Goal: Task Accomplishment & Management: Complete application form

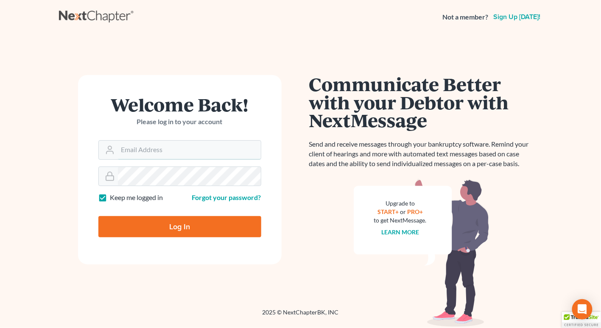
type input "frank@sacramonelaw.com"
click at [159, 226] on input "Log In" at bounding box center [179, 226] width 163 height 21
type input "Thinking..."
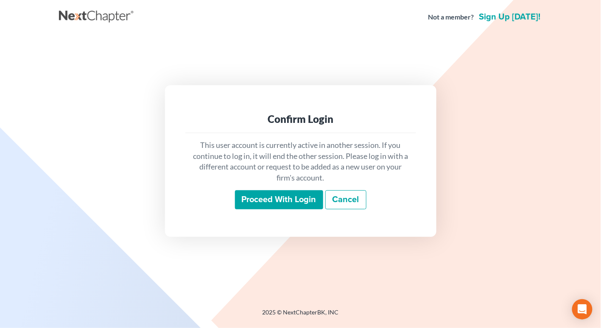
click at [280, 200] on input "Proceed with login" at bounding box center [279, 201] width 88 height 20
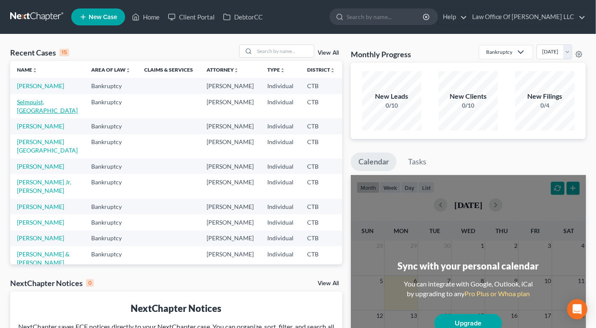
click at [33, 114] on link "Selmquist, [GEOGRAPHIC_DATA]" at bounding box center [47, 106] width 61 height 16
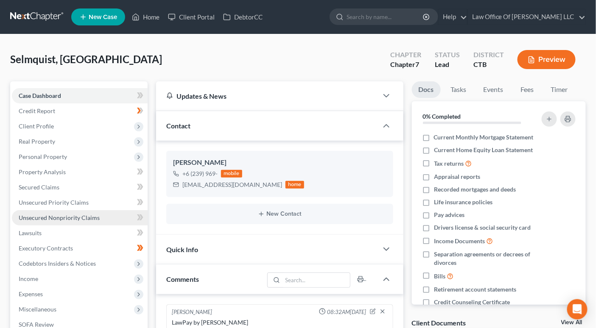
click at [75, 221] on span "Unsecured Nonpriority Claims" at bounding box center [59, 217] width 81 height 7
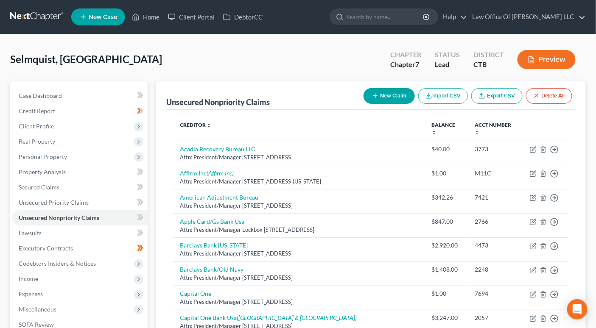
click at [387, 99] on button "New Claim" at bounding box center [389, 96] width 51 height 16
select select "0"
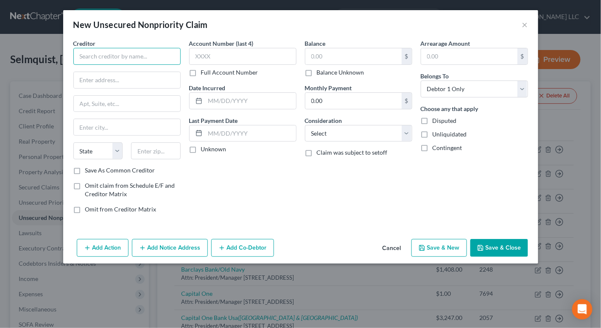
click at [98, 60] on input "text" at bounding box center [126, 56] width 107 height 17
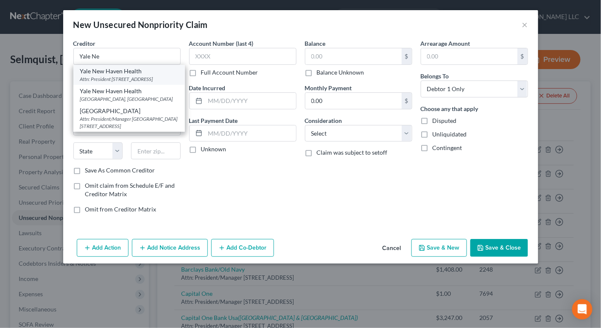
click at [106, 77] on div "Attn: President [STREET_ADDRESS]" at bounding box center [129, 79] width 98 height 7
type input "Yale New Haven Health"
type input "Attn: President"
type input "PO Box 788327"
type input "[GEOGRAPHIC_DATA]"
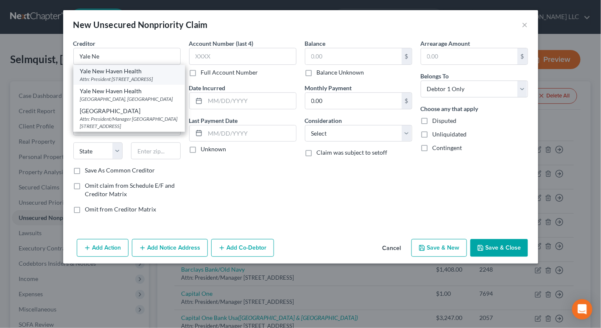
select select "39"
type input "19178-8327"
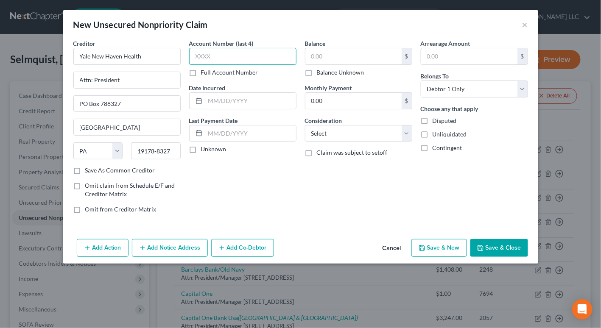
click at [198, 59] on input "text" at bounding box center [242, 56] width 107 height 17
type input "7068"
click at [316, 61] on input "text" at bounding box center [354, 56] width 96 height 16
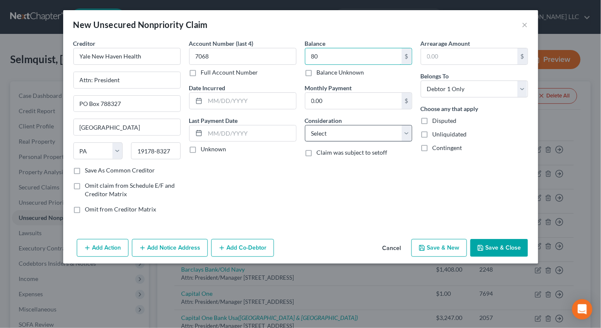
type input "80"
click at [410, 135] on select "Select Cable / Satellite Services Collection Agency Credit Card Debt Debt Couns…" at bounding box center [358, 133] width 107 height 17
select select "9"
click at [305, 125] on select "Select Cable / Satellite Services Collection Agency Credit Card Debt Debt Couns…" at bounding box center [358, 133] width 107 height 17
click at [172, 251] on button "Add Notice Address" at bounding box center [170, 248] width 76 height 18
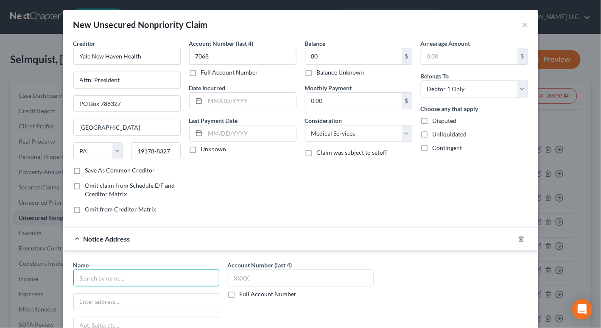
click at [109, 281] on input "text" at bounding box center [146, 278] width 146 height 17
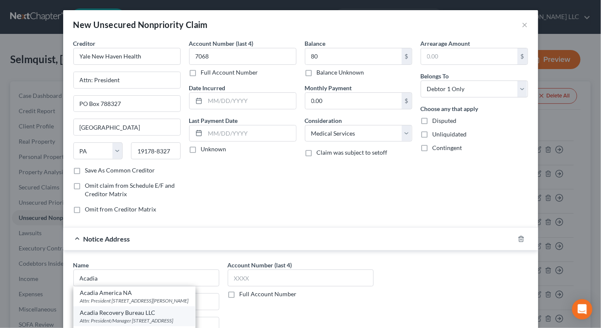
click at [166, 314] on div "Acadia Recovery Bureau LLC" at bounding box center [134, 313] width 109 height 8
type input "Acadia Recovery Bureau LLC"
type input "Attn: President/Manager"
type input "PO Box 6768"
type input "Reading"
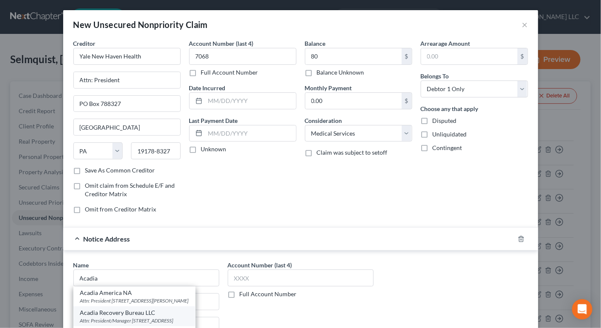
select select "39"
type input "19610"
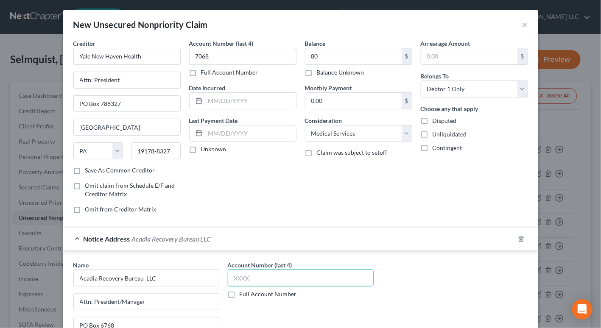
click at [233, 273] on input "text" at bounding box center [301, 278] width 146 height 17
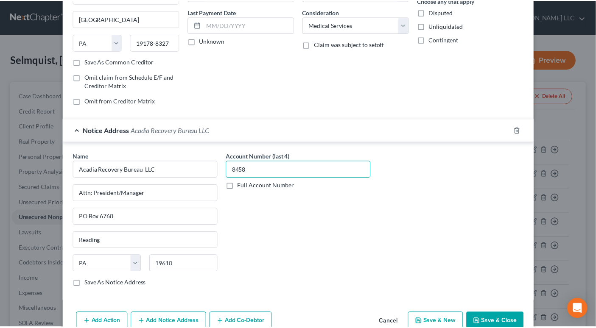
scroll to position [114, 0]
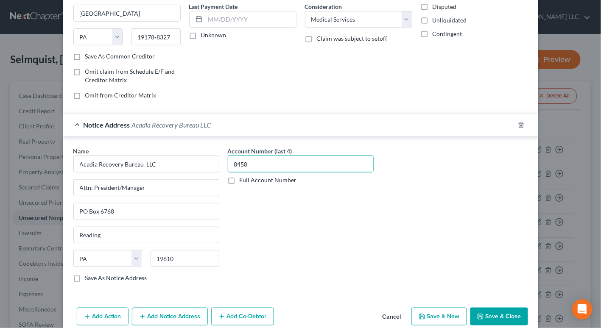
type input "8458"
click at [490, 316] on button "Save & Close" at bounding box center [500, 317] width 58 height 18
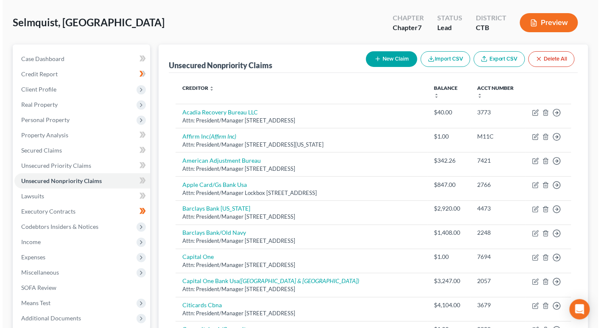
scroll to position [0, 0]
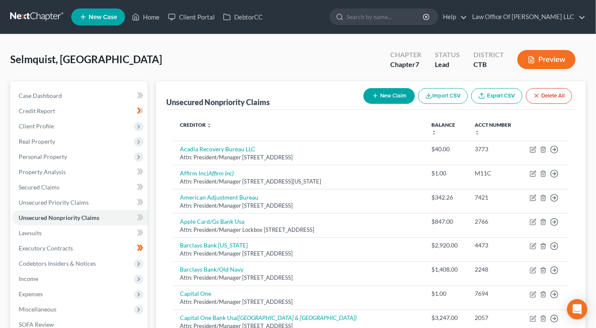
click at [394, 98] on button "New Claim" at bounding box center [389, 96] width 51 height 16
select select "0"
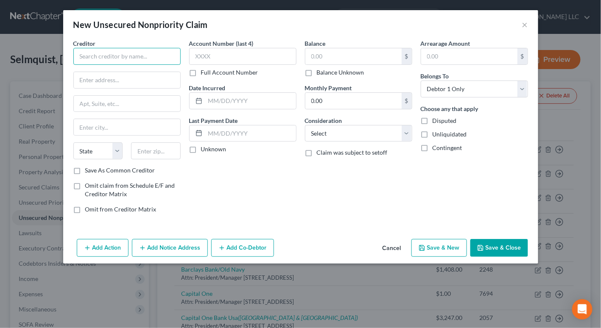
click at [85, 60] on input "text" at bounding box center [126, 56] width 107 height 17
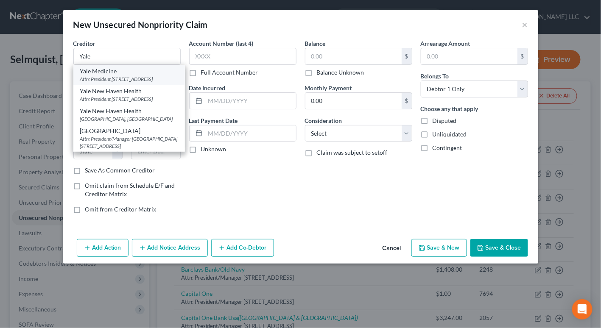
click at [98, 76] on div "Attn: President [STREET_ADDRESS]" at bounding box center [129, 79] width 98 height 7
type input "Yale Medicine"
type input "Attn: President"
type input "PO Box 1880"
type input "[GEOGRAPHIC_DATA]"
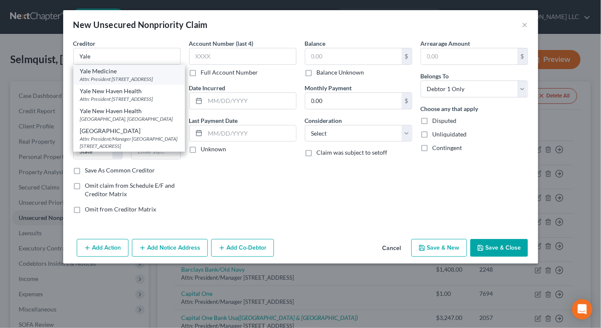
select select "6"
type input "06508-1880"
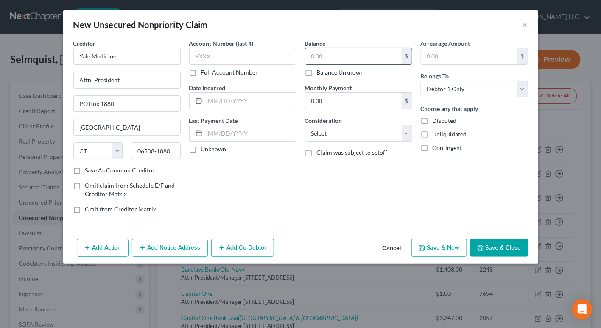
click at [308, 58] on input "text" at bounding box center [354, 56] width 96 height 16
type input "111.33"
click at [215, 53] on input "text" at bounding box center [242, 56] width 107 height 17
type input "7064"
click at [407, 135] on select "Select Cable / Satellite Services Collection Agency Credit Card Debt Debt Couns…" at bounding box center [358, 133] width 107 height 17
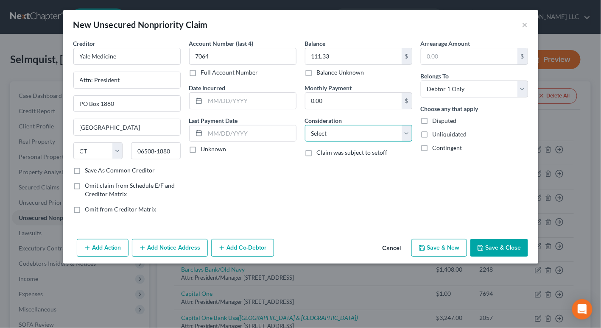
select select "9"
click at [305, 125] on select "Select Cable / Satellite Services Collection Agency Credit Card Debt Debt Couns…" at bounding box center [358, 133] width 107 height 17
click at [169, 246] on button "Add Notice Address" at bounding box center [170, 248] width 76 height 18
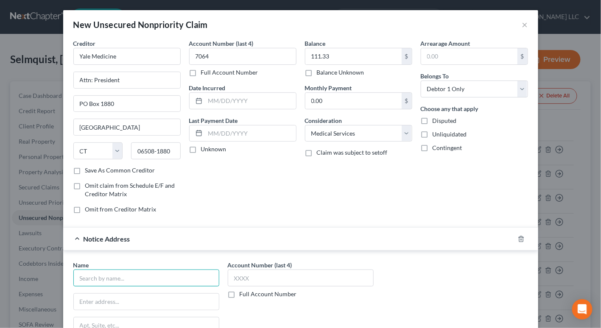
click at [125, 276] on input "text" at bounding box center [146, 278] width 146 height 17
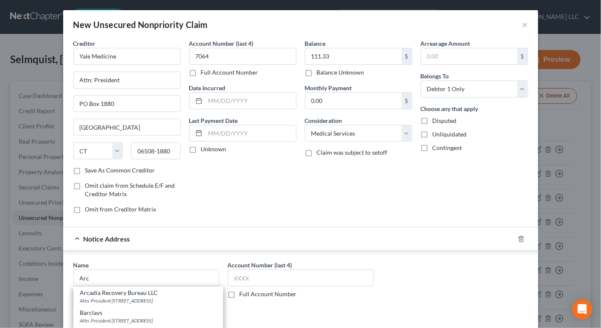
drag, startPoint x: 171, startPoint y: 294, endPoint x: 177, endPoint y: 294, distance: 6.0
click at [171, 294] on div "Arcadia Recovery Bureau LLC" at bounding box center [148, 293] width 136 height 8
type input "Arcadia Recovery Bureau LLC"
type input "Attn: President"
type input "PO Box 6768"
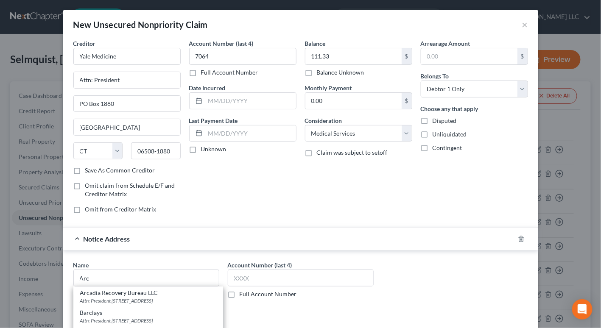
type input "Reading"
select select "39"
type input "19610"
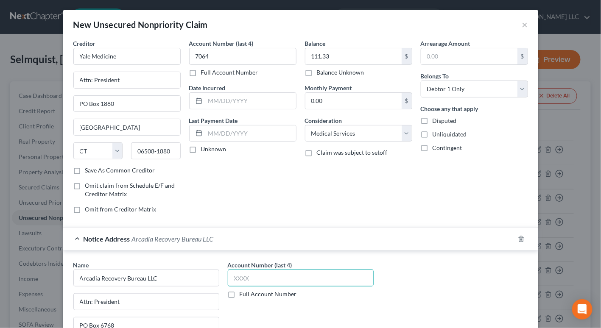
click at [235, 279] on input "text" at bounding box center [301, 278] width 146 height 17
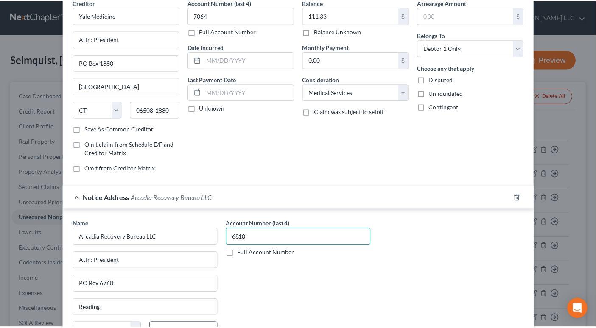
scroll to position [122, 0]
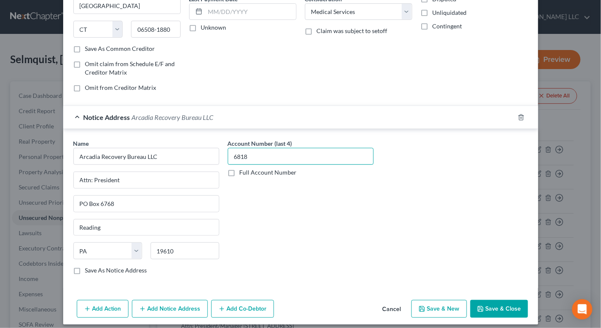
type input "6818"
click at [491, 305] on button "Save & Close" at bounding box center [500, 309] width 58 height 18
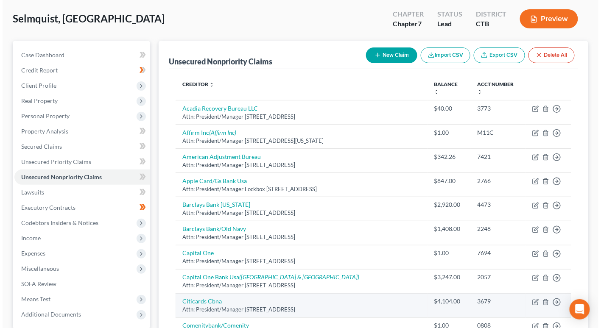
scroll to position [0, 0]
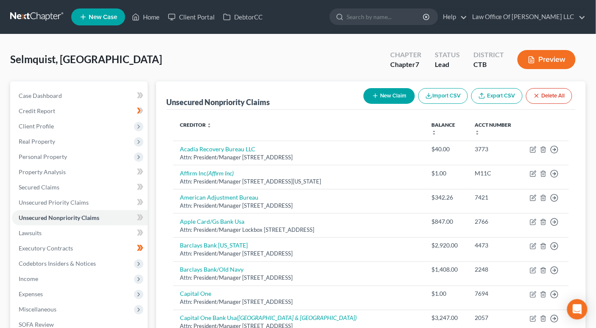
click at [387, 95] on button "New Claim" at bounding box center [389, 96] width 51 height 16
select select "0"
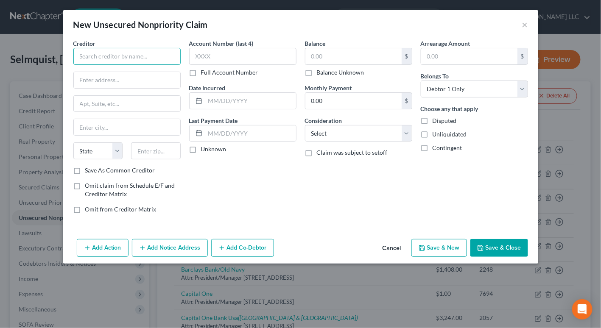
click at [102, 49] on input "text" at bounding box center [126, 56] width 107 height 17
type input "Meriden Imaging Center Inc d/b/a [MEDICAL_DATA] Associates"
click at [88, 85] on input "text" at bounding box center [127, 80] width 107 height 16
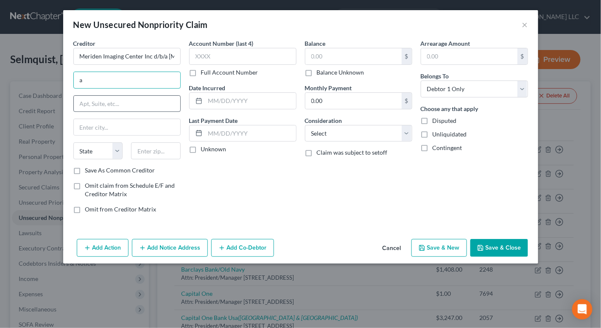
type input "Attn: President/Manager"
click at [153, 249] on button "Add Notice Address" at bounding box center [170, 248] width 76 height 18
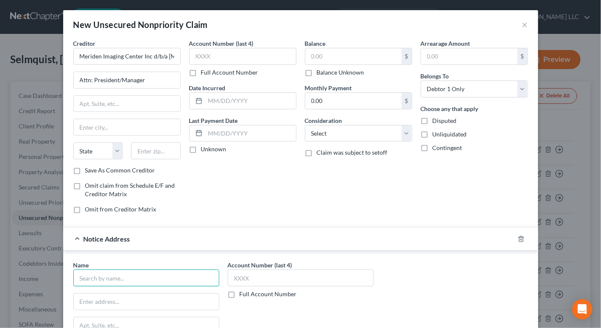
click at [107, 278] on input "text" at bounding box center [146, 278] width 146 height 17
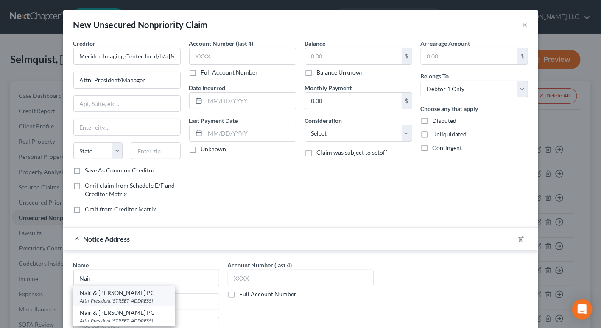
click at [108, 301] on div "Attn: President [STREET_ADDRESS]" at bounding box center [124, 300] width 88 height 7
type input "Nair & [PERSON_NAME] PC"
type input "Attn: President"
type input "[STREET_ADDRESS]"
type input "Bloomfield CT 06410-1522"
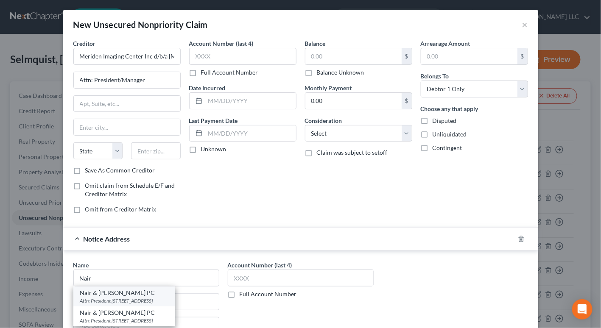
select select "6"
type input "06410-1522"
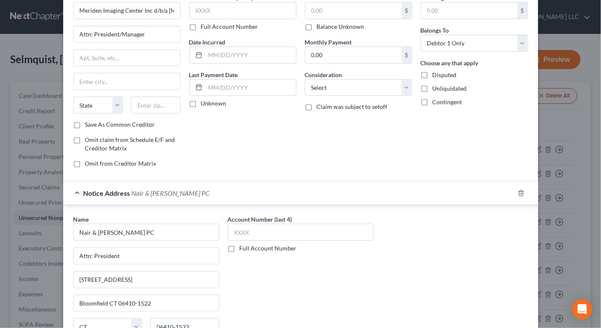
scroll to position [46, 0]
click at [230, 233] on input "text" at bounding box center [301, 232] width 146 height 17
type input "8"
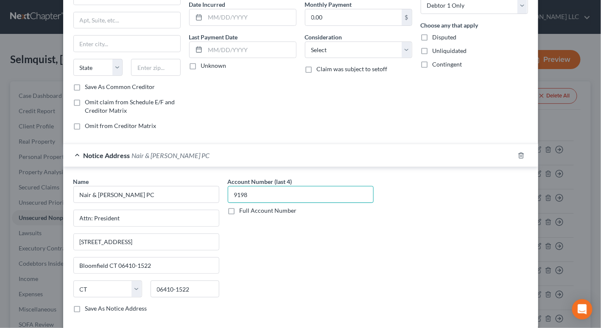
scroll to position [94, 0]
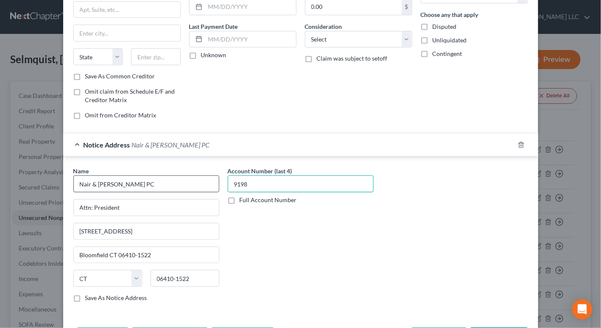
type input "9198"
click at [77, 184] on input "Nair & [PERSON_NAME] PC" at bounding box center [146, 184] width 146 height 17
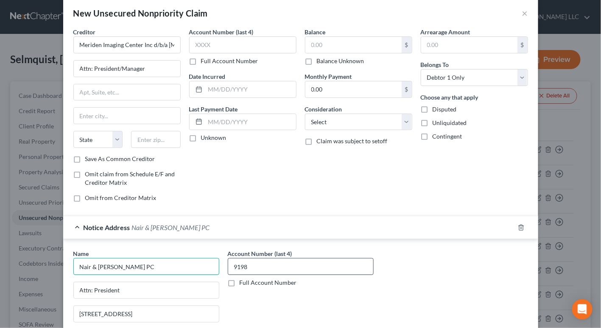
scroll to position [12, 0]
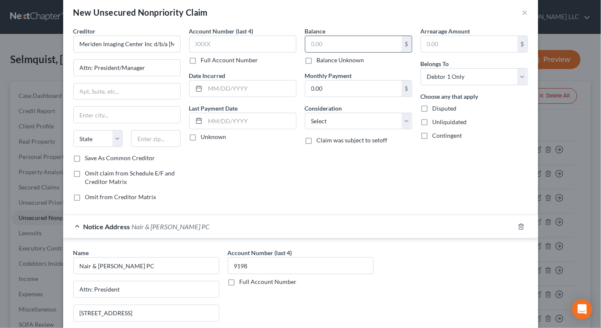
click at [311, 49] on input "text" at bounding box center [354, 44] width 96 height 16
type input "191.67"
click at [213, 44] on input "text" at bounding box center [242, 44] width 107 height 17
type input "8343"
click at [401, 123] on select "Select Cable / Satellite Services Collection Agency Credit Card Debt Debt Couns…" at bounding box center [358, 121] width 107 height 17
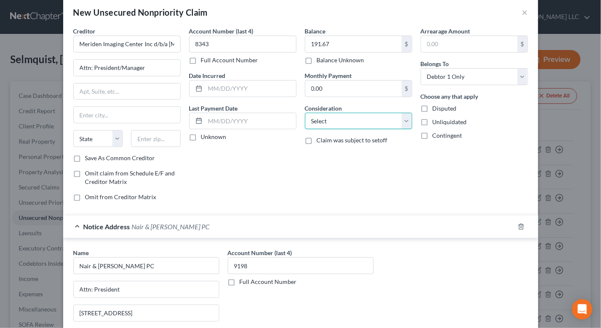
select select "9"
click at [305, 113] on select "Select Cable / Satellite Services Collection Agency Credit Card Debt Debt Couns…" at bounding box center [358, 121] width 107 height 17
click at [85, 162] on label "Save As Common Creditor" at bounding box center [120, 158] width 70 height 8
click at [89, 160] on input "Save As Common Creditor" at bounding box center [92, 157] width 6 height 6
checkbox input "true"
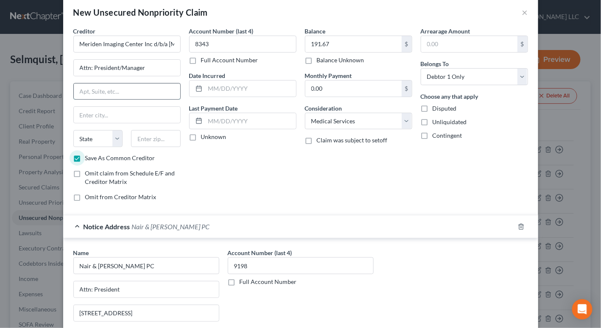
click at [87, 89] on input "text" at bounding box center [127, 92] width 107 height 16
type input "[STREET_ADDRESS]"
click at [96, 115] on input "text" at bounding box center [127, 115] width 107 height 16
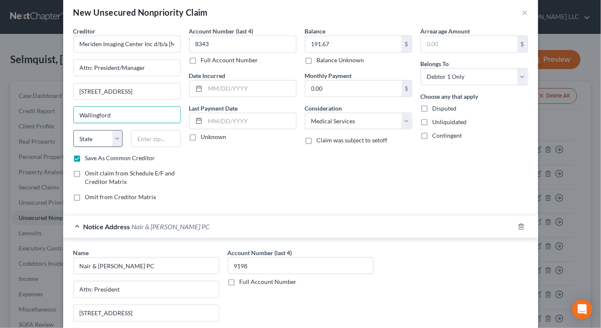
type input "Wallingford"
click at [112, 137] on select "State [US_STATE] AK AR AZ CA CO CT DE DC [GEOGRAPHIC_DATA] [GEOGRAPHIC_DATA] GU…" at bounding box center [98, 138] width 50 height 17
select select "6"
click at [73, 130] on select "State [US_STATE] AK AR AZ CA CO CT DE DC [GEOGRAPHIC_DATA] [GEOGRAPHIC_DATA] GU…" at bounding box center [98, 138] width 50 height 17
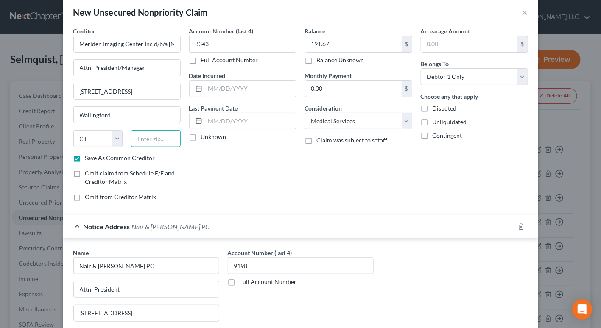
click at [138, 140] on input "text" at bounding box center [156, 138] width 50 height 17
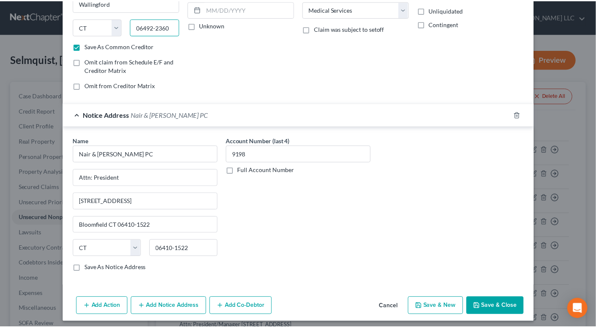
scroll to position [126, 0]
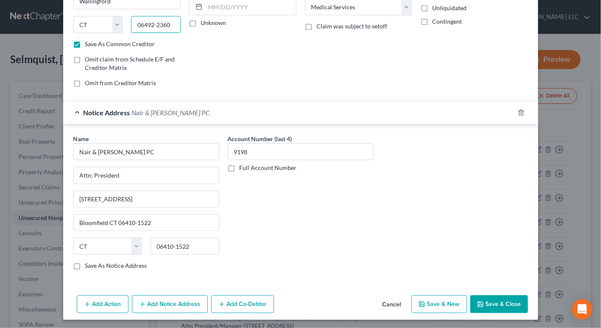
type input "06492-2360"
click at [502, 305] on button "Save & Close" at bounding box center [500, 305] width 58 height 18
checkbox input "false"
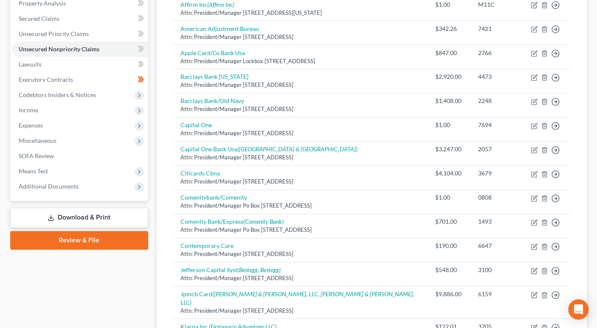
scroll to position [169, 0]
click at [100, 217] on link "Download & Print" at bounding box center [79, 217] width 138 height 20
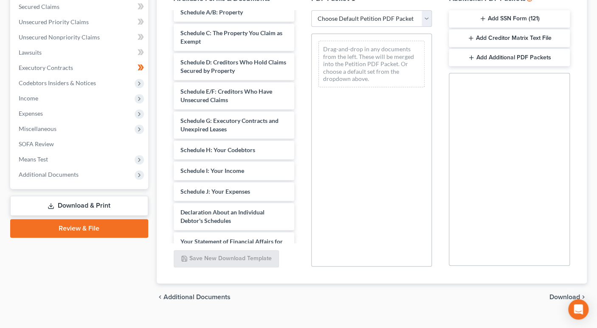
scroll to position [170, 0]
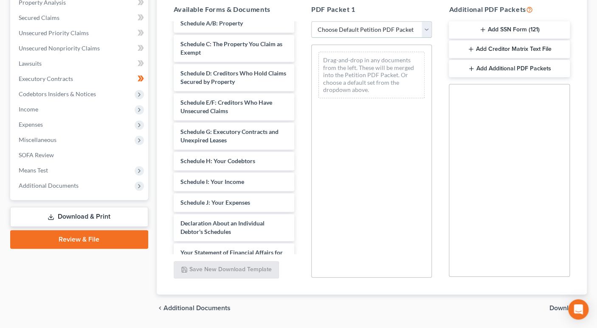
click at [427, 31] on select "Choose Default Petition PDF Packet Complete Bankruptcy Petition (all forms and …" at bounding box center [371, 29] width 121 height 17
select select "0"
click at [311, 21] on select "Choose Default Petition PDF Packet Complete Bankruptcy Petition (all forms and …" at bounding box center [371, 29] width 121 height 17
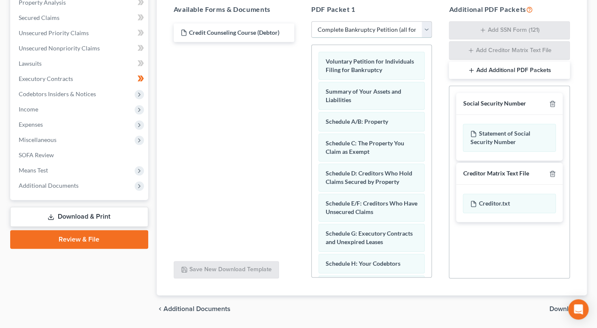
scroll to position [0, 0]
click at [88, 216] on link "Download & Print" at bounding box center [79, 217] width 138 height 20
click at [551, 309] on span "Download" at bounding box center [564, 309] width 31 height 7
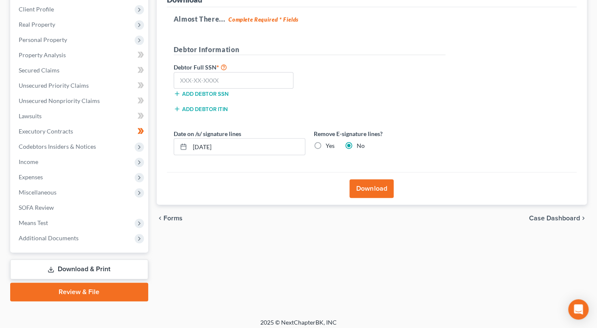
scroll to position [117, 0]
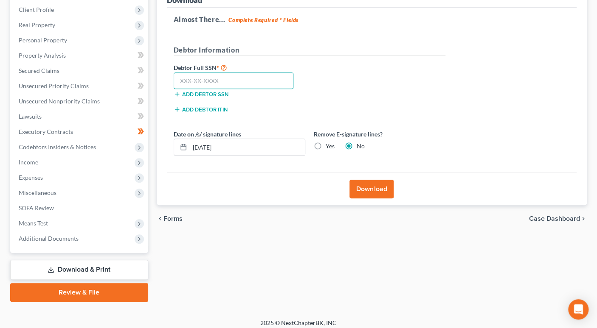
click at [197, 87] on input "text" at bounding box center [234, 81] width 120 height 17
type input "042-96-8863"
click at [376, 188] on button "Download" at bounding box center [371, 189] width 44 height 19
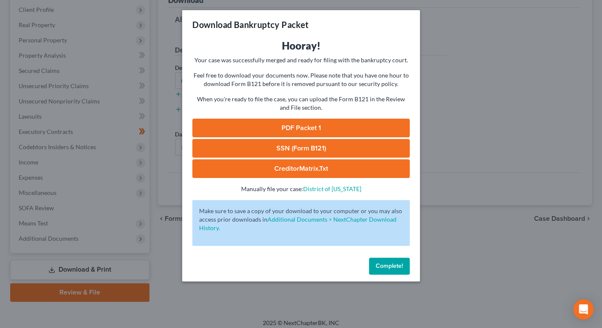
click at [312, 129] on link "PDF Packet 1" at bounding box center [300, 128] width 217 height 19
click at [397, 272] on button "Complete!" at bounding box center [389, 266] width 41 height 17
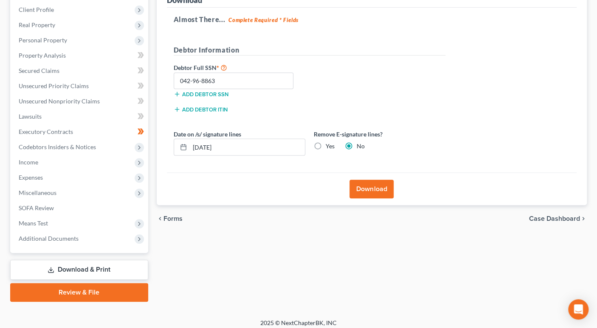
drag, startPoint x: 237, startPoint y: 248, endPoint x: 360, endPoint y: 254, distance: 122.8
click at [360, 254] on div "Forms Download Forms Forms to Download Select which forms you would like to dow…" at bounding box center [371, 133] width 439 height 337
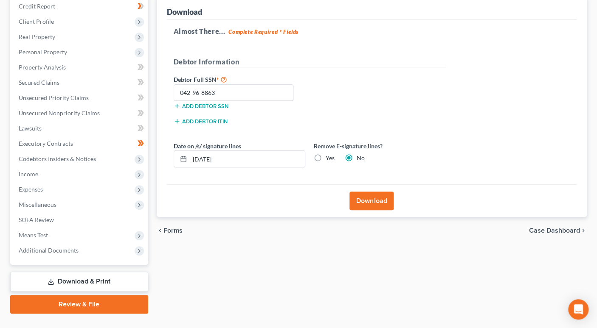
scroll to position [0, 0]
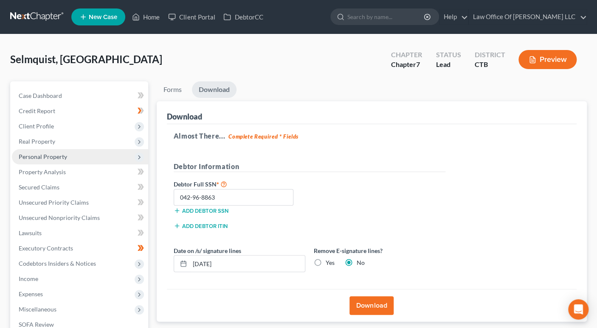
click at [63, 156] on span "Personal Property" at bounding box center [43, 156] width 48 height 7
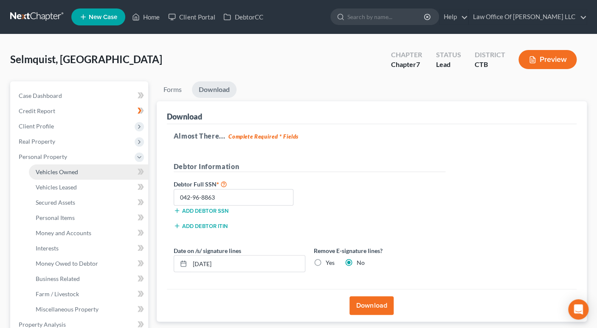
click at [67, 171] on span "Vehicles Owned" at bounding box center [57, 171] width 42 height 7
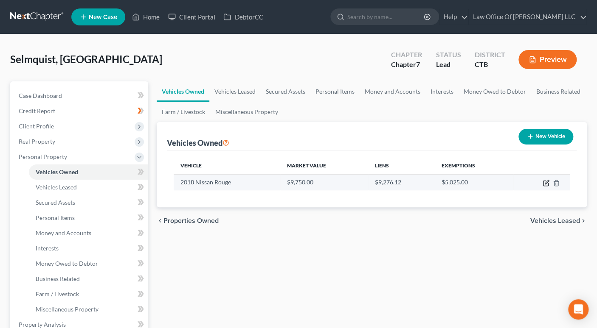
click at [548, 184] on icon "button" at bounding box center [545, 183] width 7 height 7
select select "0"
select select "8"
select select "2"
select select "0"
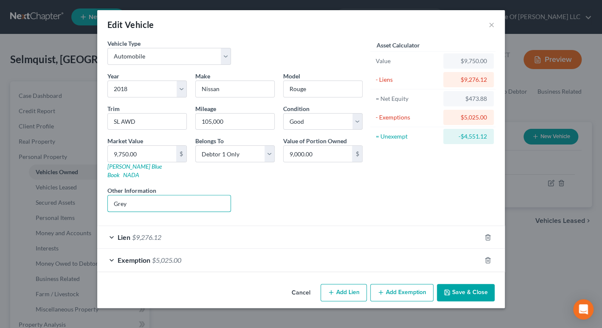
drag, startPoint x: 135, startPoint y: 198, endPoint x: 100, endPoint y: 197, distance: 35.2
click at [100, 197] on div "Vehicle Type Select Automobile Truck Trailer Watercraft Aircraft Motor Home Atv…" at bounding box center [300, 160] width 407 height 242
click at [458, 285] on button "Save & Close" at bounding box center [466, 293] width 58 height 18
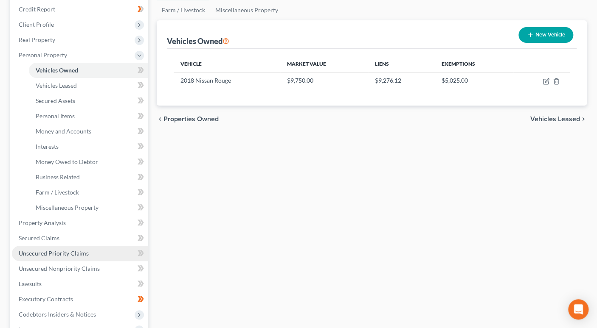
scroll to position [222, 0]
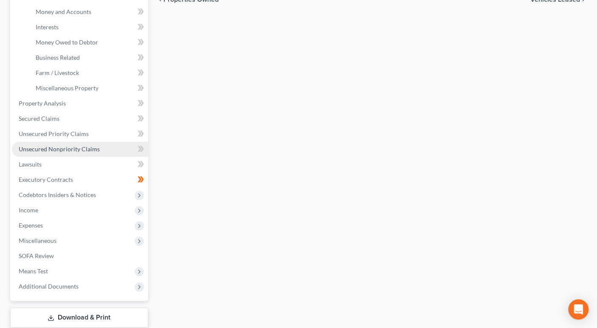
click at [73, 146] on span "Unsecured Nonpriority Claims" at bounding box center [59, 149] width 81 height 7
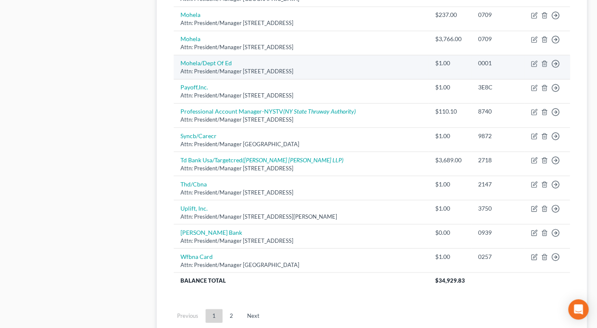
scroll to position [648, 0]
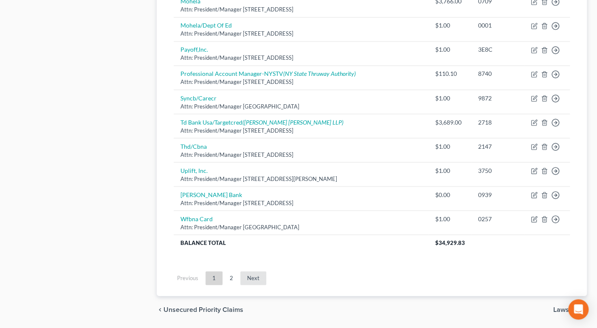
click at [256, 272] on link "Next" at bounding box center [253, 279] width 26 height 14
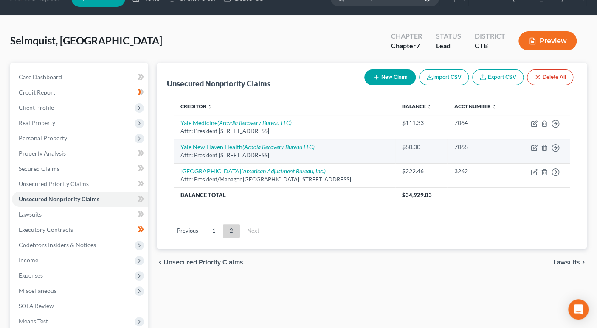
scroll to position [0, 0]
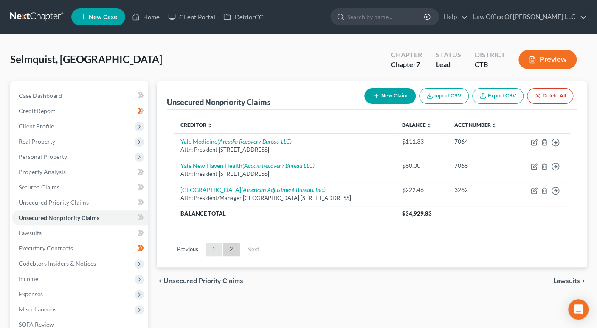
click at [213, 249] on link "1" at bounding box center [213, 250] width 17 height 14
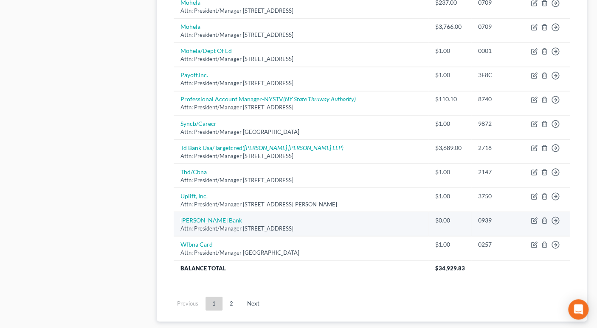
scroll to position [648, 0]
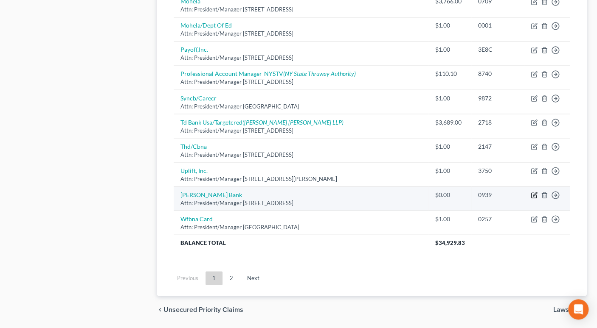
click at [535, 192] on icon "button" at bounding box center [533, 195] width 7 height 7
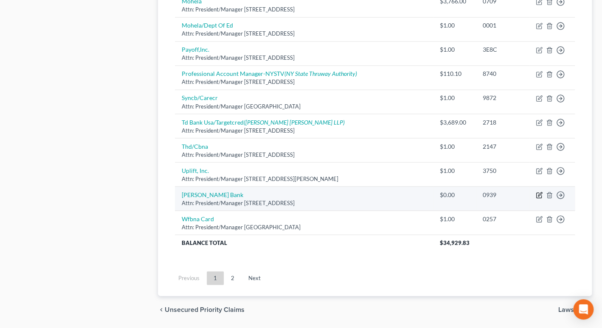
select select "6"
select select "0"
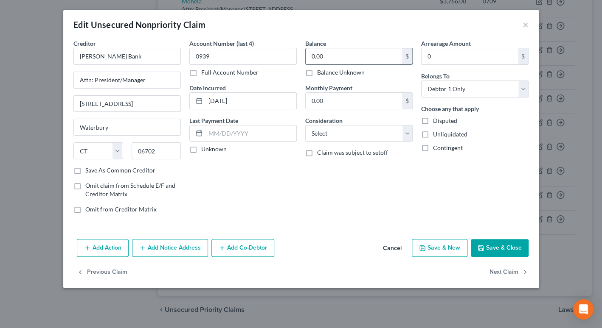
click at [310, 59] on input "0.00" at bounding box center [354, 56] width 96 height 16
click at [311, 59] on input "0.00" at bounding box center [354, 56] width 96 height 16
type input "1.00"
click at [85, 173] on label "Save As Common Creditor" at bounding box center [120, 170] width 70 height 8
click at [89, 172] on input "Save As Common Creditor" at bounding box center [92, 169] width 6 height 6
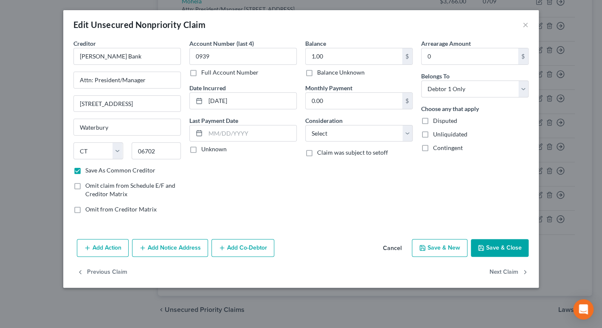
click at [510, 250] on button "Save & Close" at bounding box center [500, 248] width 58 height 18
checkbox input "false"
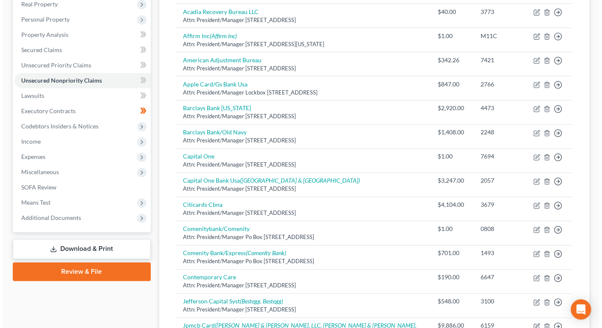
scroll to position [0, 0]
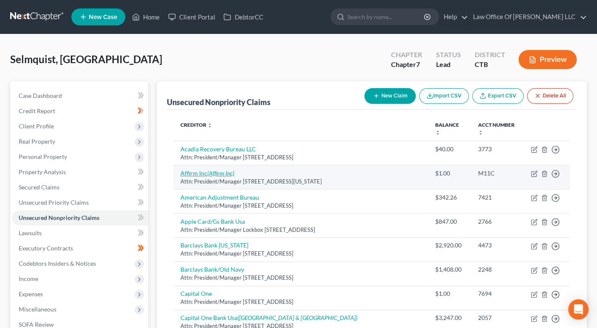
click at [227, 170] on icon "(Affirm Inc)" at bounding box center [220, 173] width 27 height 7
select select "4"
select select "0"
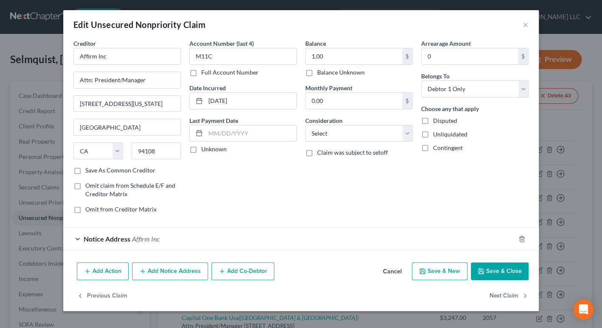
click at [85, 170] on label "Save As Common Creditor" at bounding box center [120, 170] width 70 height 8
click at [89, 170] on input "Save As Common Creditor" at bounding box center [92, 169] width 6 height 6
click at [121, 241] on span "Notice Address" at bounding box center [107, 239] width 47 height 8
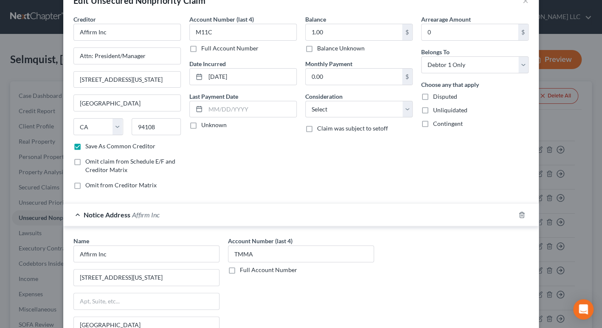
scroll to position [36, 0]
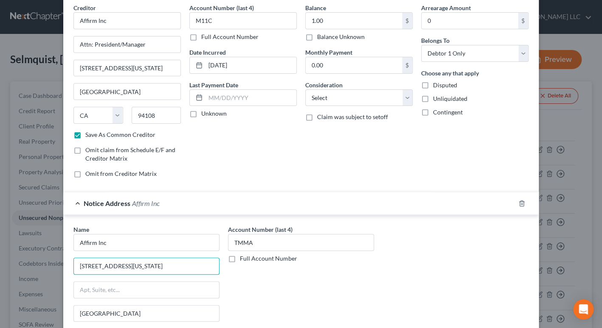
drag, startPoint x: 148, startPoint y: 266, endPoint x: 59, endPoint y: 258, distance: 88.6
click at [59, 258] on div "Edit Unsecured Nonpriority Claim × Creditor * Affirm Inc Attn: President/Manage…" at bounding box center [301, 164] width 602 height 328
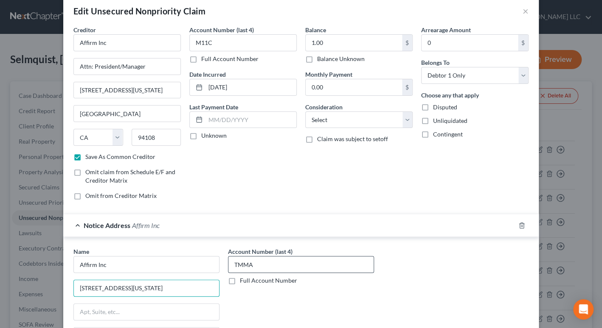
scroll to position [151, 0]
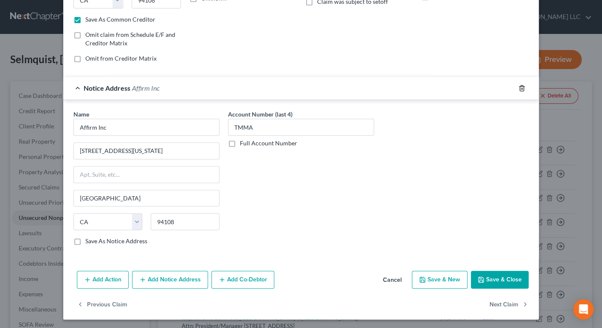
click at [521, 87] on icon "button" at bounding box center [521, 88] width 7 height 7
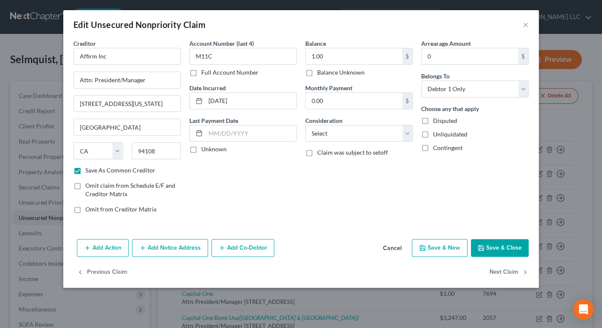
scroll to position [0, 0]
click at [488, 250] on button "Save & Close" at bounding box center [500, 248] width 58 height 18
checkbox input "false"
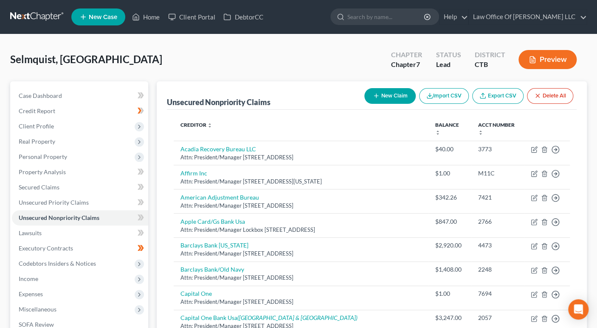
click at [570, 64] on button "Preview" at bounding box center [547, 59] width 58 height 19
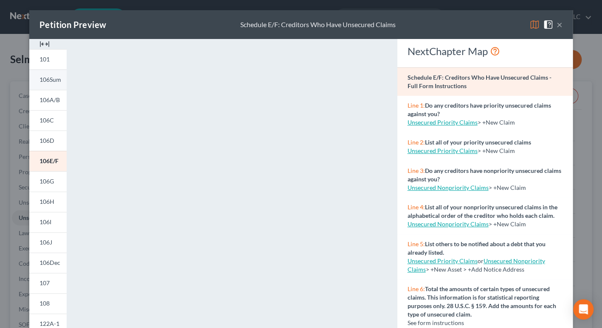
click at [50, 80] on span "106Sum" at bounding box center [50, 79] width 22 height 7
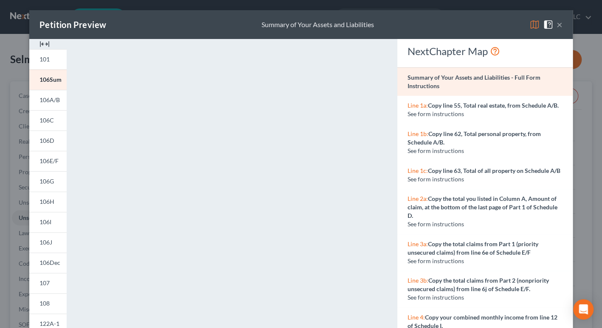
click at [39, 45] on img at bounding box center [44, 44] width 10 height 10
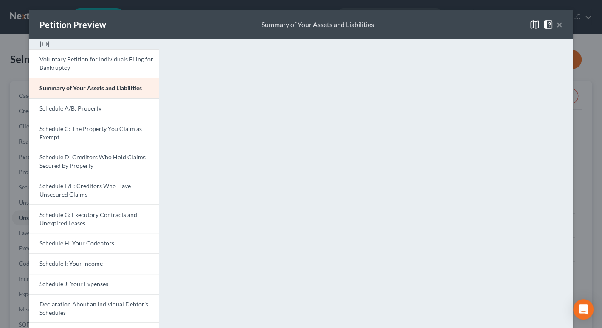
click at [558, 26] on button "×" at bounding box center [559, 25] width 6 height 10
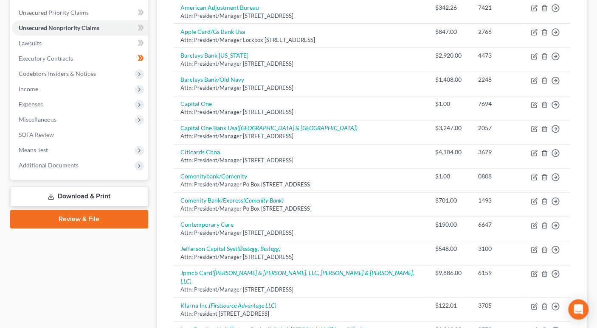
scroll to position [313, 0]
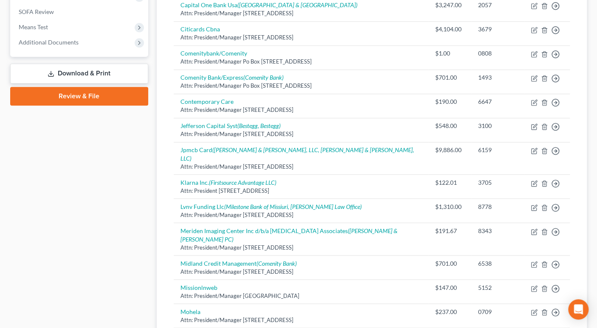
click at [116, 72] on link "Download & Print" at bounding box center [79, 74] width 138 height 20
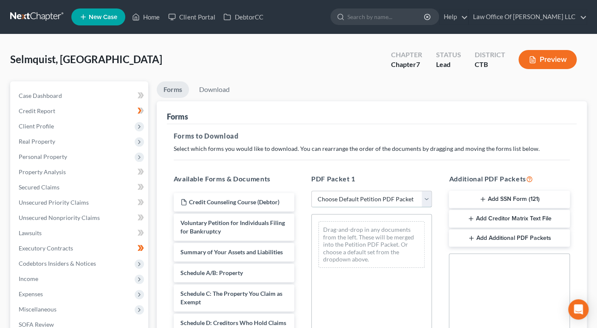
click at [427, 199] on select "Choose Default Petition PDF Packet Complete Bankruptcy Petition (all forms and …" at bounding box center [371, 199] width 121 height 17
select select "0"
click at [311, 191] on select "Choose Default Petition PDF Packet Complete Bankruptcy Petition (all forms and …" at bounding box center [371, 199] width 121 height 17
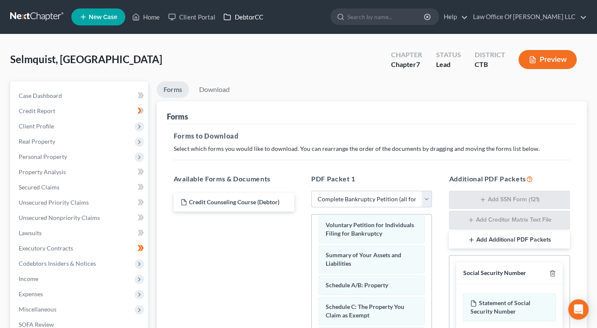
click at [246, 20] on link "DebtorCC" at bounding box center [243, 16] width 48 height 15
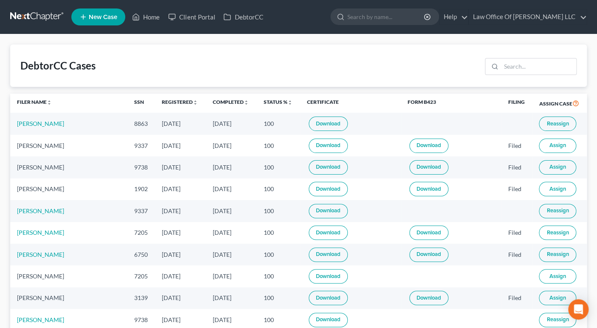
click at [563, 122] on span "Reassign" at bounding box center [557, 124] width 22 height 7
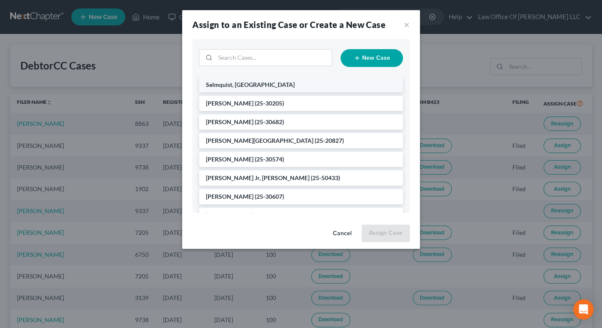
click at [241, 83] on span "Selmquist, [GEOGRAPHIC_DATA]" at bounding box center [250, 84] width 89 height 7
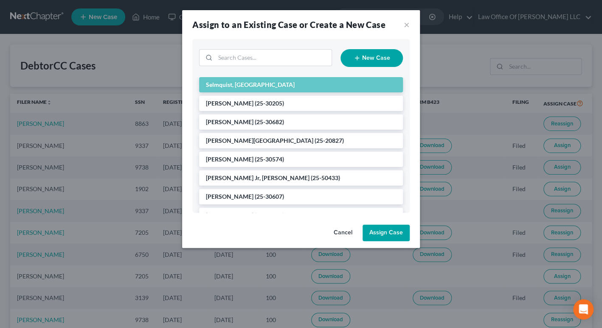
click at [389, 230] on button "Assign Case" at bounding box center [385, 233] width 47 height 17
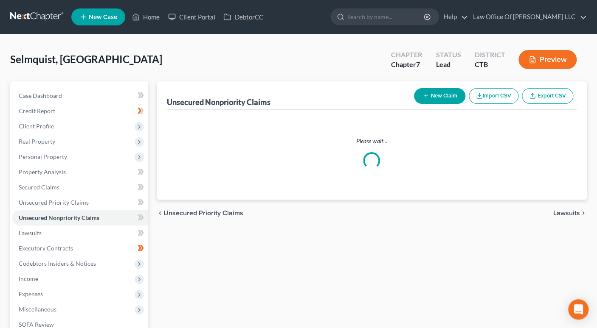
scroll to position [122, 0]
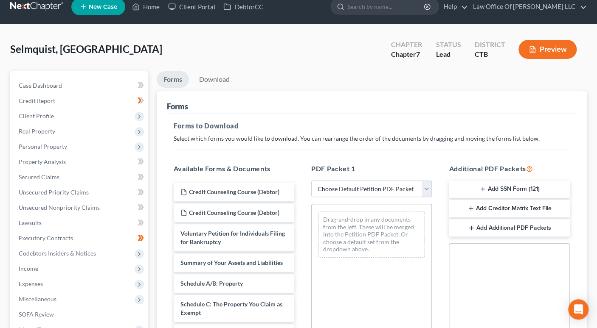
scroll to position [20, 0]
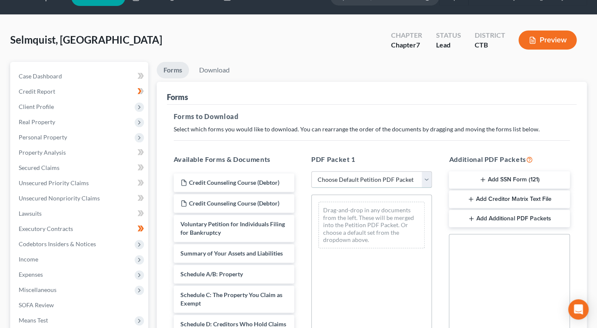
click at [427, 177] on select "Choose Default Petition PDF Packet Complete Bankruptcy Petition (all forms and …" at bounding box center [371, 179] width 121 height 17
select select "0"
click at [311, 171] on select "Choose Default Petition PDF Packet Complete Bankruptcy Petition (all forms and …" at bounding box center [371, 179] width 121 height 17
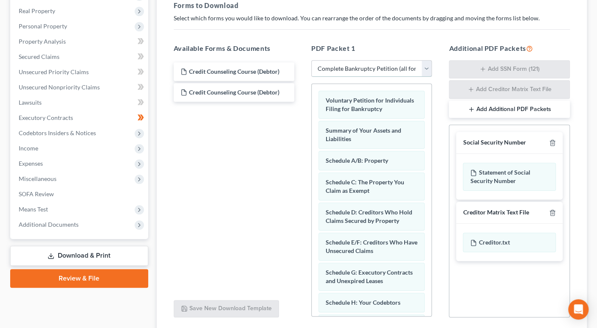
scroll to position [130, 0]
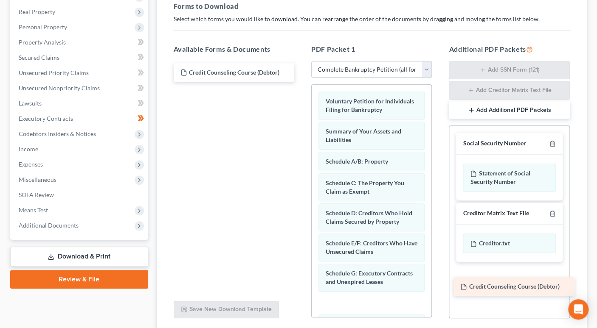
drag, startPoint x: 250, startPoint y: 94, endPoint x: 530, endPoint y: 289, distance: 340.9
click at [301, 82] on div "Credit Counseling Course (Debtor) Credit Counseling Course (Debtor) Credit Coun…" at bounding box center [234, 72] width 134 height 19
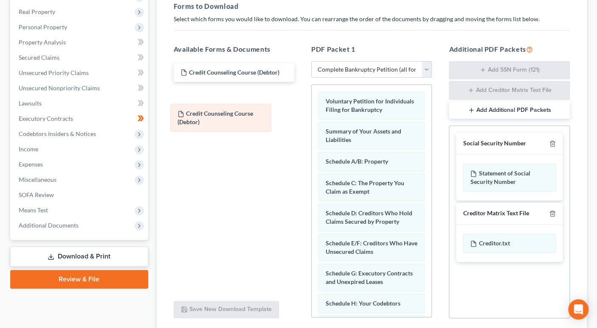
drag, startPoint x: 397, startPoint y: 303, endPoint x: 249, endPoint y: 115, distance: 239.3
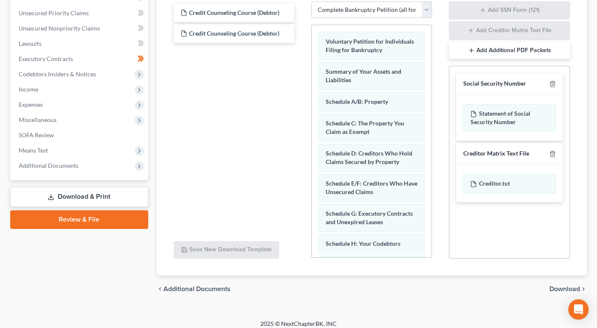
scroll to position [195, 0]
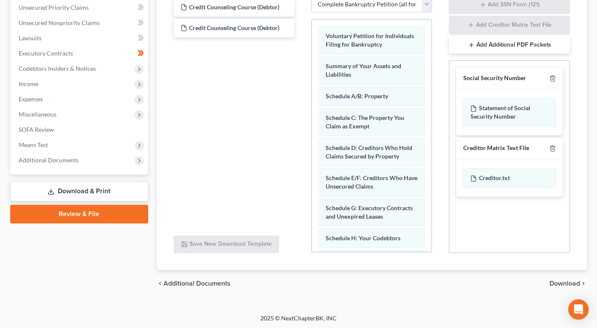
click at [569, 285] on span "Download" at bounding box center [564, 283] width 31 height 7
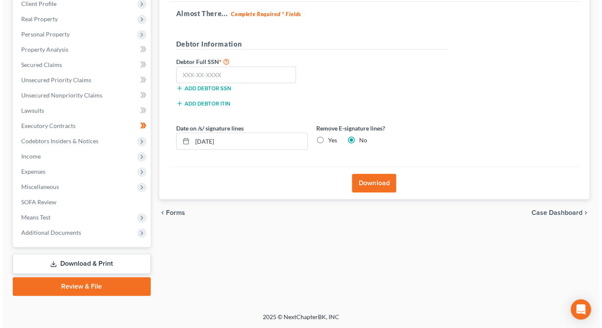
scroll to position [122, 0]
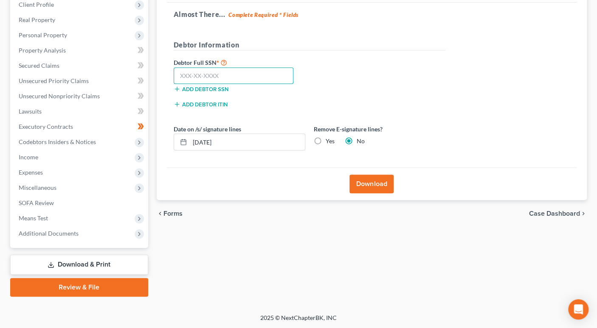
click at [193, 77] on input "text" at bounding box center [234, 75] width 120 height 17
type input "042-96-8863"
click at [370, 186] on button "Download" at bounding box center [371, 184] width 44 height 19
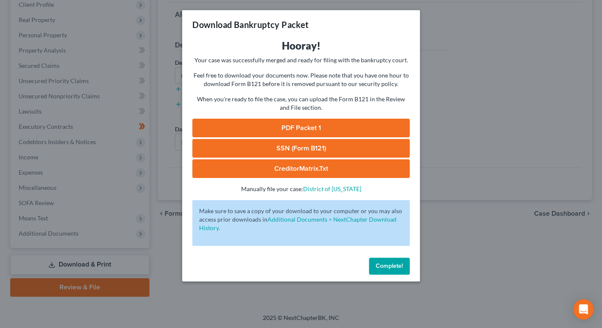
click at [316, 129] on link "PDF Packet 1" at bounding box center [300, 128] width 217 height 19
